Goal: Task Accomplishment & Management: Manage account settings

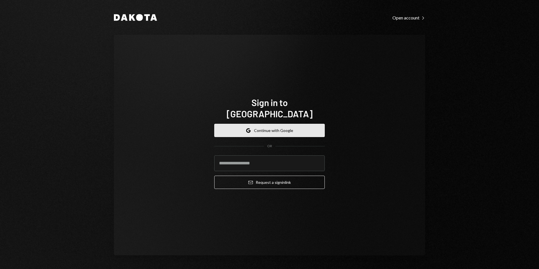
click at [258, 125] on button "Google Continue with Google" at bounding box center [269, 130] width 110 height 13
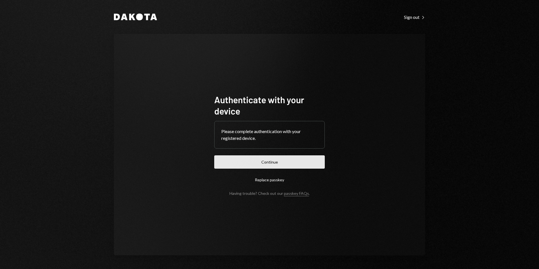
click at [279, 165] on button "Continue" at bounding box center [269, 161] width 110 height 13
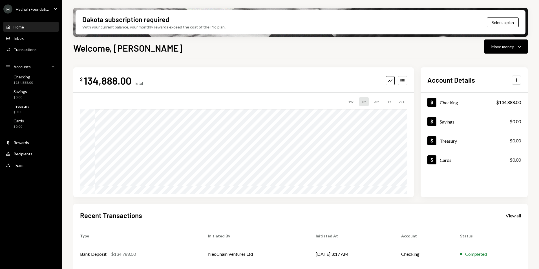
click at [40, 12] on div "H Hychain Foundati..." at bounding box center [25, 9] width 45 height 9
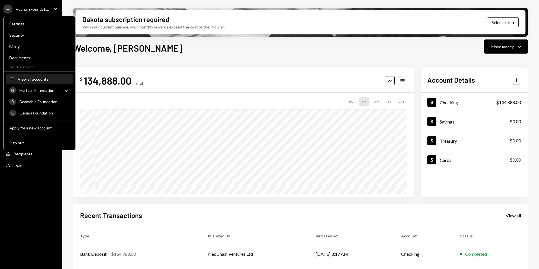
click at [41, 81] on div "View all accounts" at bounding box center [44, 79] width 52 height 5
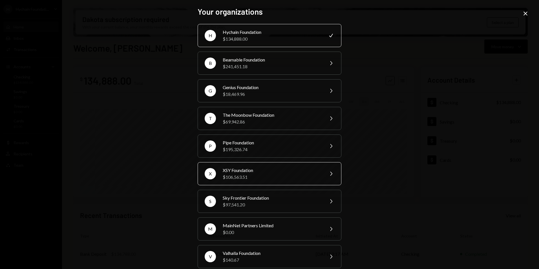
click at [286, 175] on div "$106,563.51" at bounding box center [272, 177] width 98 height 7
